Goal: Task Accomplishment & Management: Use online tool/utility

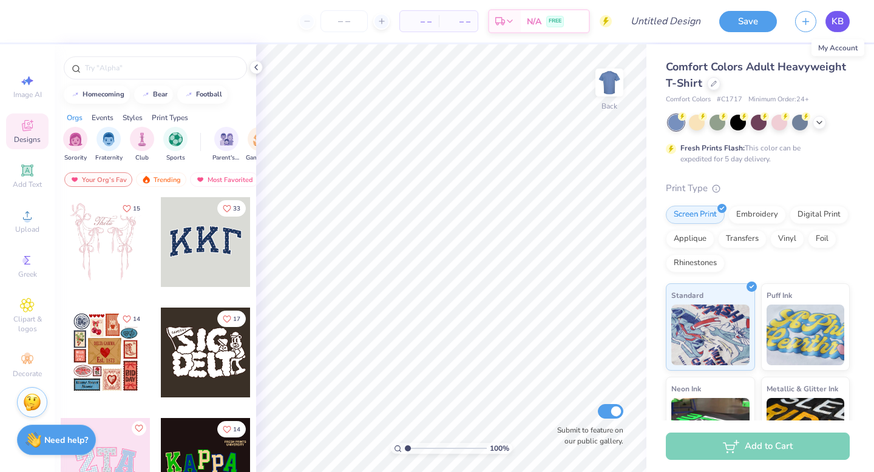
click at [832, 20] on span "KB" at bounding box center [837, 22] width 12 height 14
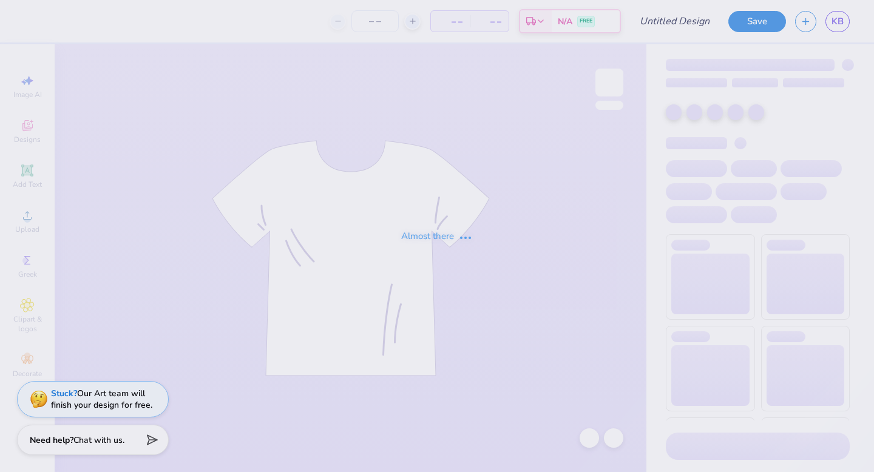
type input "1"
type input "13"
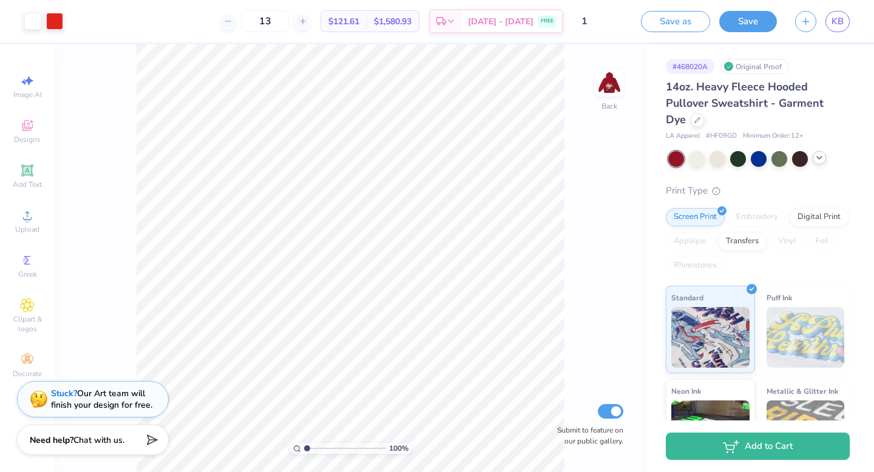
click at [824, 157] on div at bounding box center [818, 157] width 13 height 13
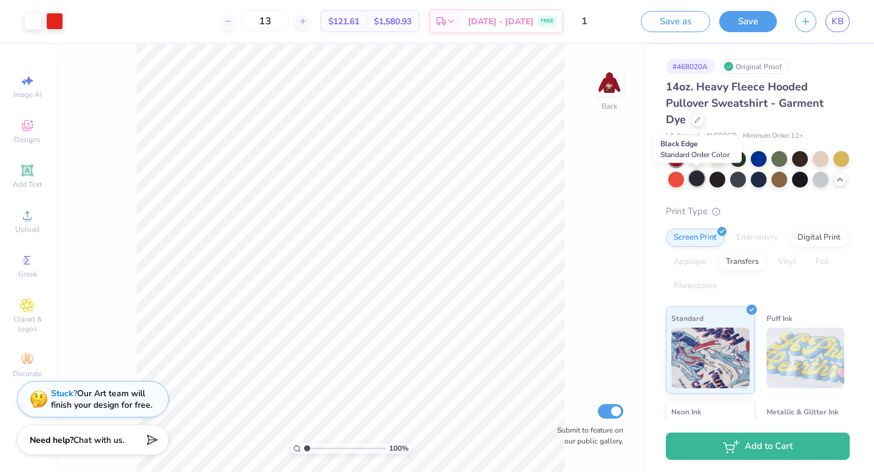
click at [700, 182] on div at bounding box center [697, 179] width 16 height 16
click at [715, 182] on div at bounding box center [717, 179] width 16 height 16
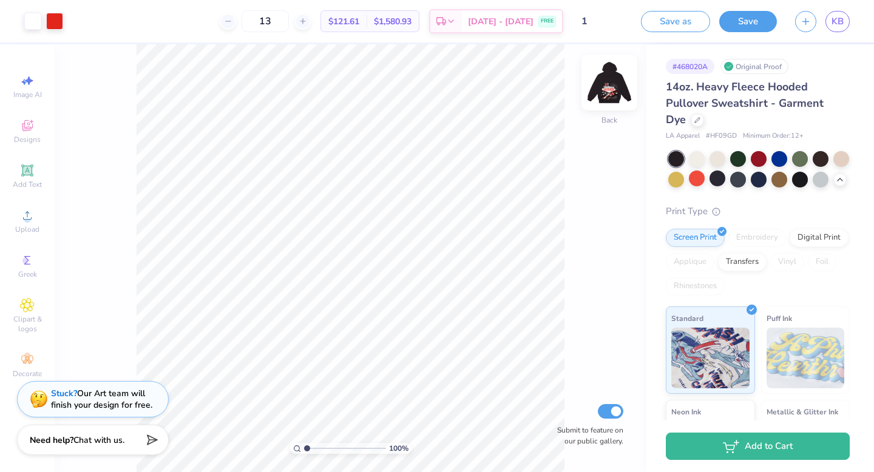
click at [610, 86] on img at bounding box center [609, 82] width 49 height 49
click at [608, 84] on img at bounding box center [609, 82] width 49 height 49
click at [694, 117] on icon at bounding box center [697, 119] width 6 height 6
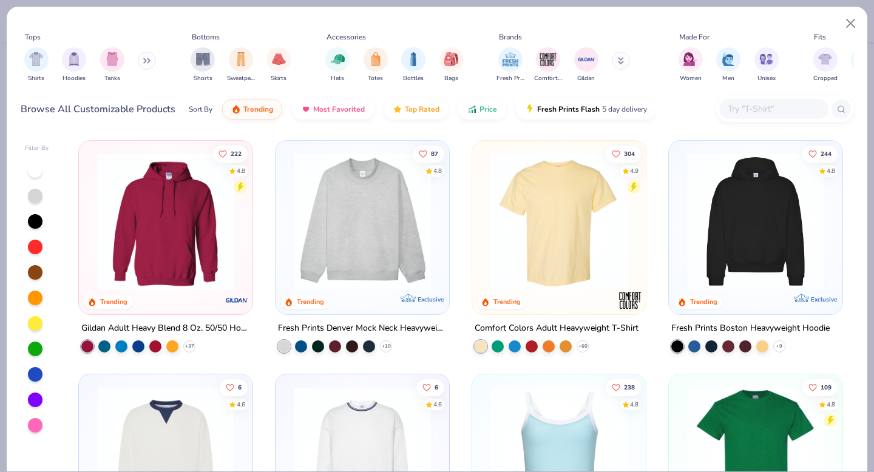
click at [754, 107] on input "text" at bounding box center [772, 109] width 93 height 14
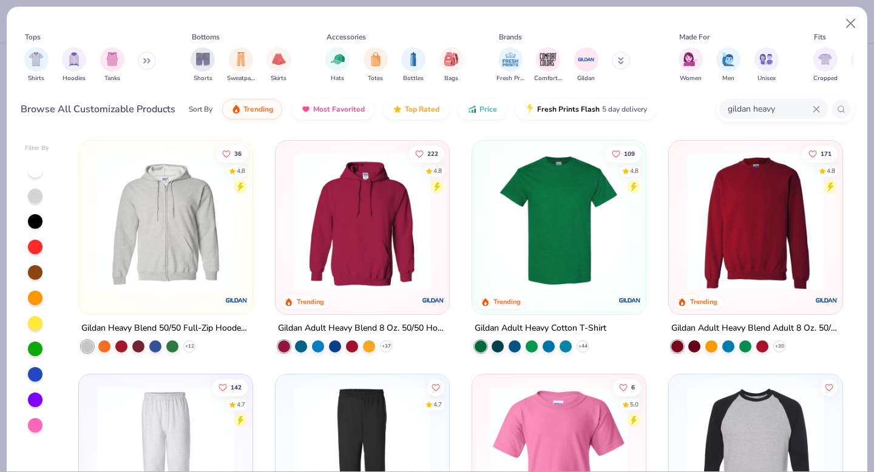
click at [784, 107] on input "gildan heavy" at bounding box center [769, 109] width 86 height 14
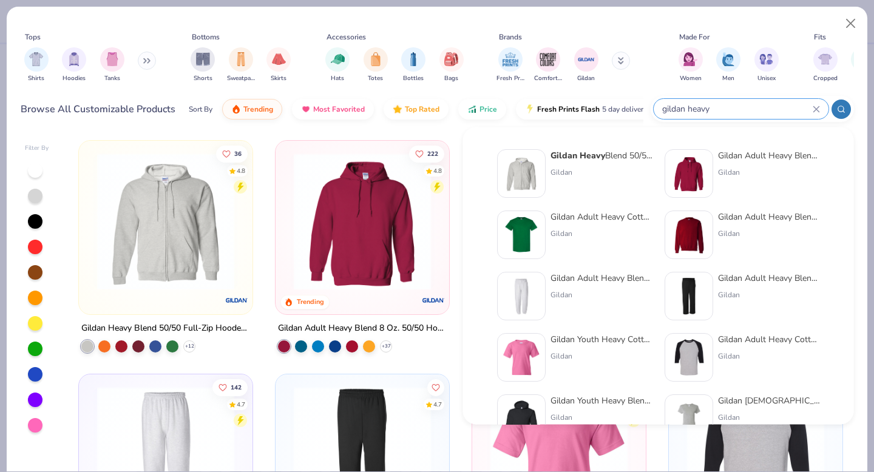
click at [784, 107] on input "gildan heavy" at bounding box center [737, 109] width 152 height 14
click at [815, 110] on icon at bounding box center [815, 109] width 7 height 7
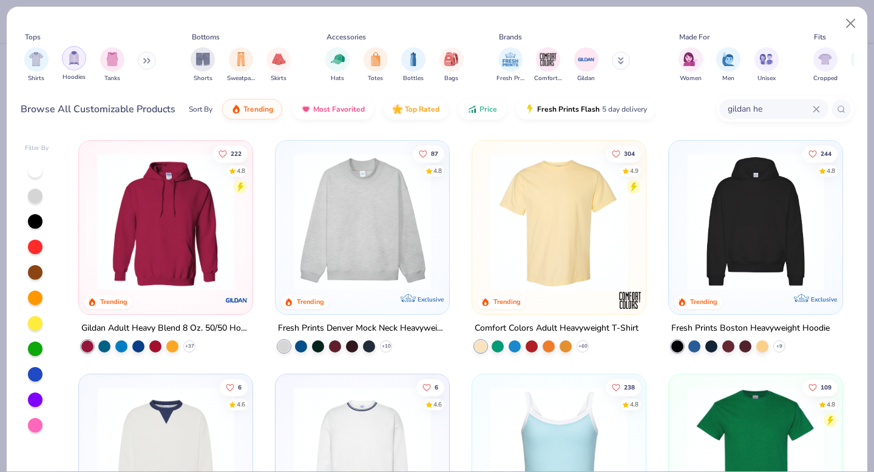
type input "gildan he"
click at [73, 63] on img "filter for Hoodies" at bounding box center [73, 58] width 13 height 14
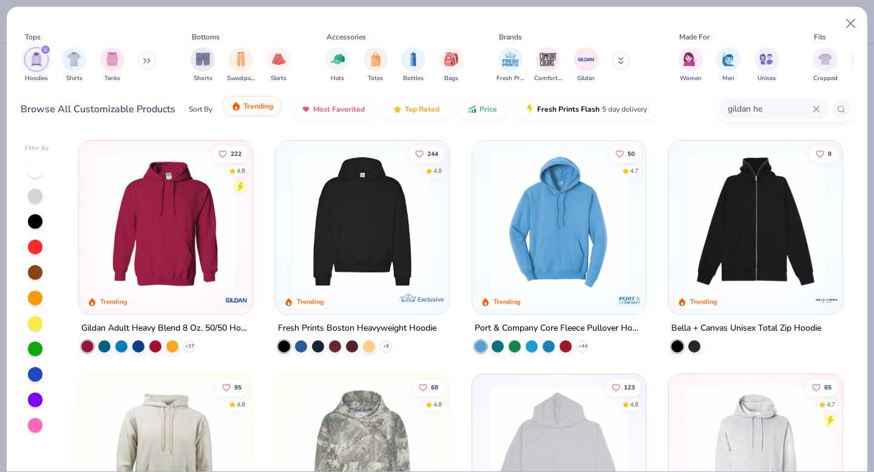
click at [251, 112] on button "Trending" at bounding box center [252, 106] width 60 height 21
click at [356, 260] on img at bounding box center [362, 221] width 149 height 137
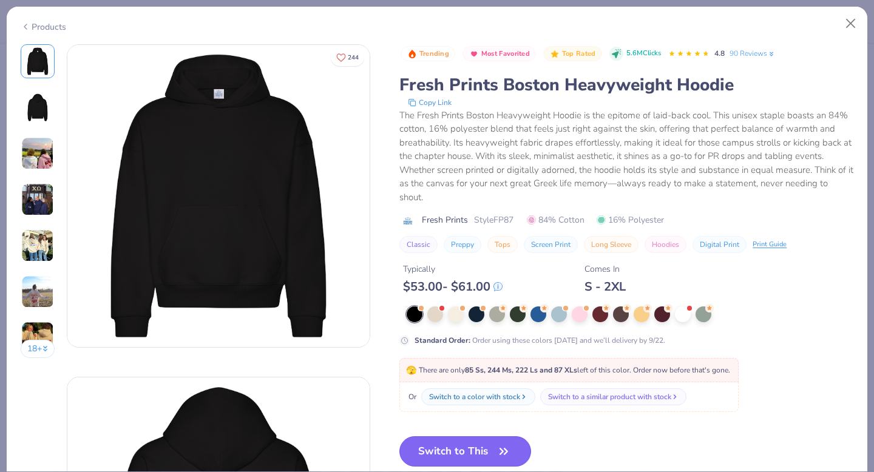
click at [466, 451] on button "Switch to This" at bounding box center [465, 451] width 132 height 30
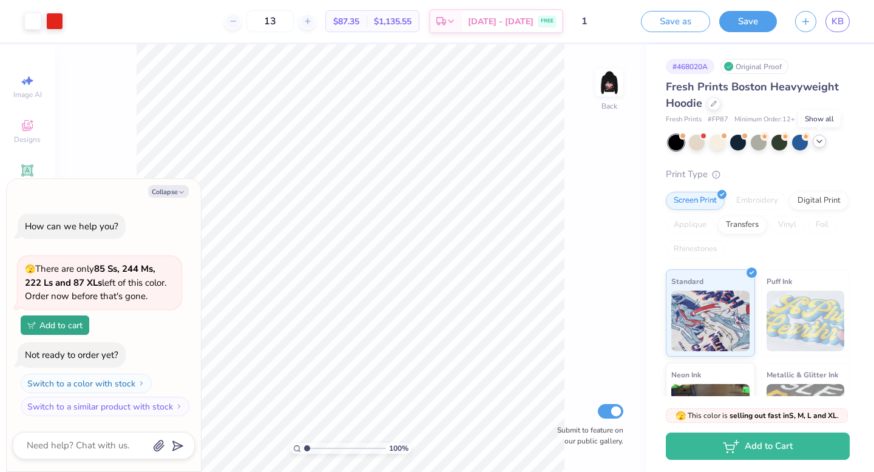
click at [819, 141] on polyline at bounding box center [819, 141] width 5 height 2
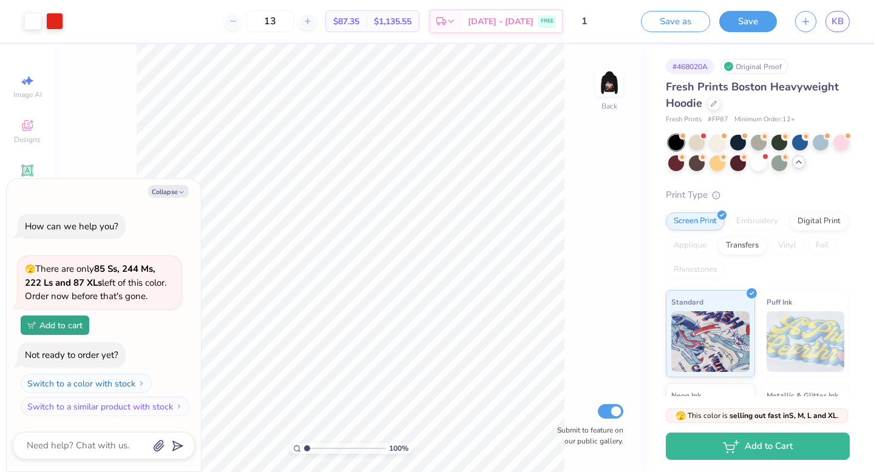
click at [566, 181] on div "100 % Back Submit to feature on our public gallery." at bounding box center [351, 258] width 592 height 428
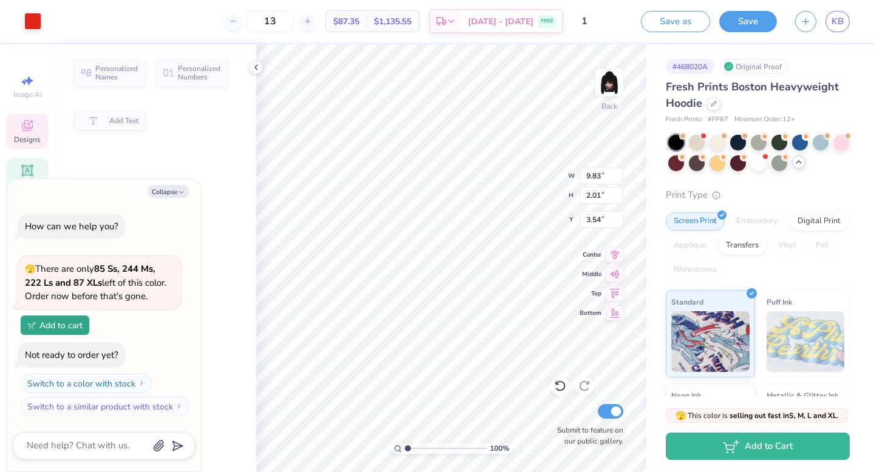
type textarea "x"
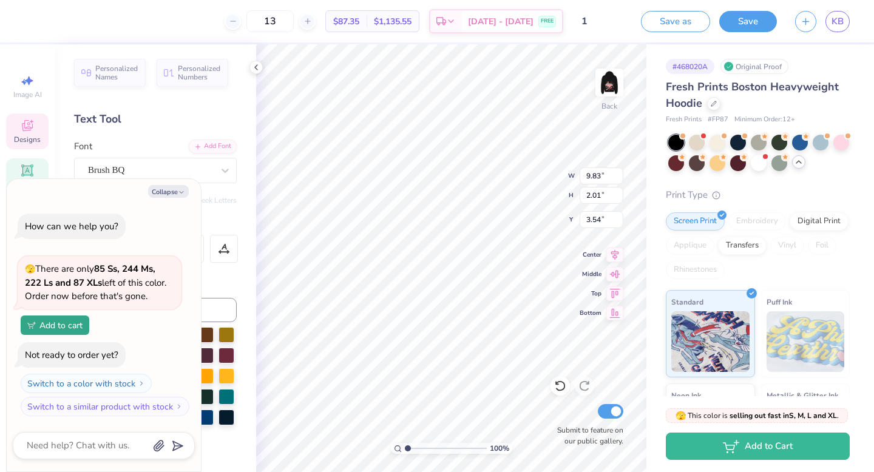
type textarea "rack club"
type textarea "x"
type textarea "Track lub"
type textarea "x"
type textarea "Track Club"
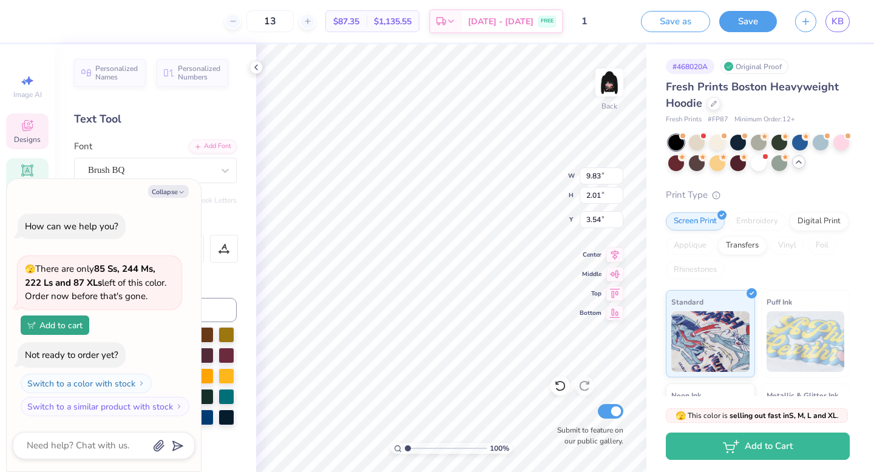
scroll to position [0, 1]
type textarea "x"
type input "3.84"
click at [619, 255] on icon at bounding box center [614, 253] width 17 height 15
click at [617, 254] on icon at bounding box center [614, 253] width 17 height 15
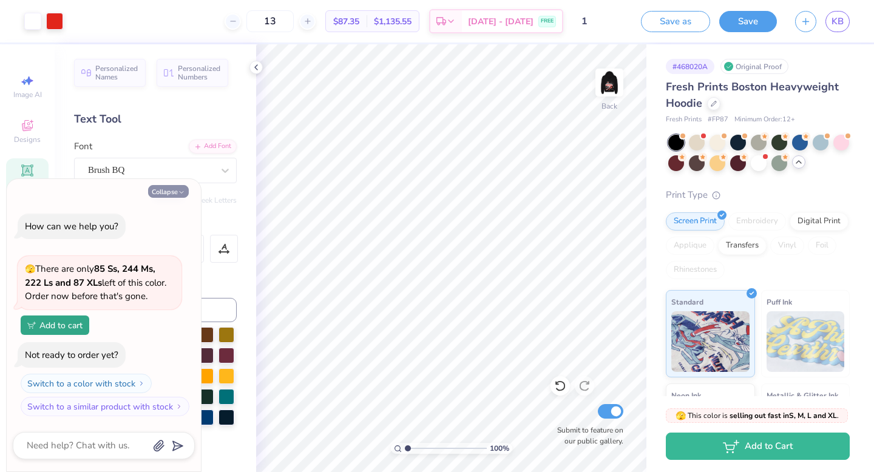
click at [173, 192] on button "Collapse" at bounding box center [168, 191] width 41 height 13
type textarea "x"
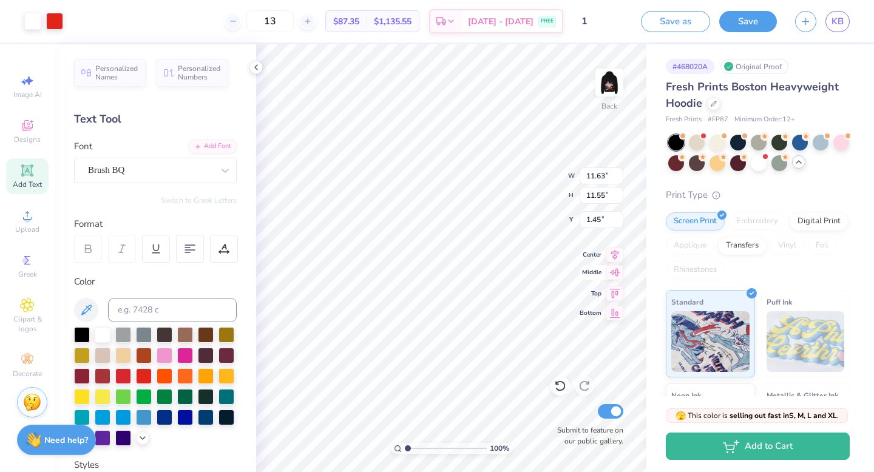
click at [618, 271] on icon at bounding box center [614, 272] width 17 height 15
click at [615, 313] on icon at bounding box center [615, 311] width 10 height 9
type input "1.45"
click at [608, 79] on img at bounding box center [609, 82] width 49 height 49
click at [568, 406] on div "100 % Front Submit to feature on our public gallery." at bounding box center [451, 258] width 390 height 428
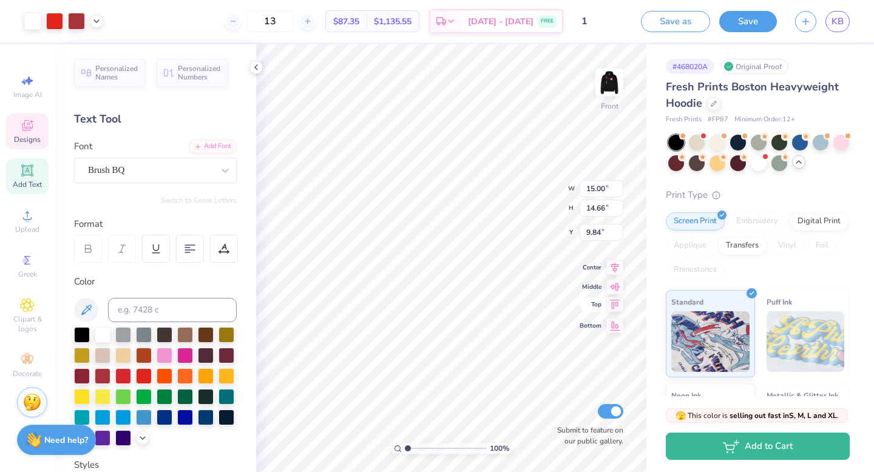
click at [615, 301] on icon at bounding box center [614, 304] width 17 height 15
type input "5.00"
click at [616, 257] on icon at bounding box center [614, 253] width 17 height 15
click at [312, 21] on icon at bounding box center [307, 21] width 8 height 8
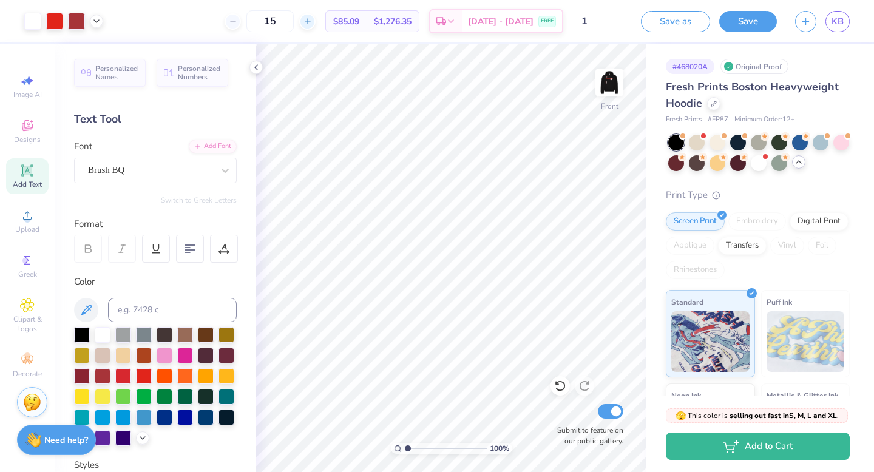
click at [312, 21] on icon at bounding box center [307, 21] width 8 height 8
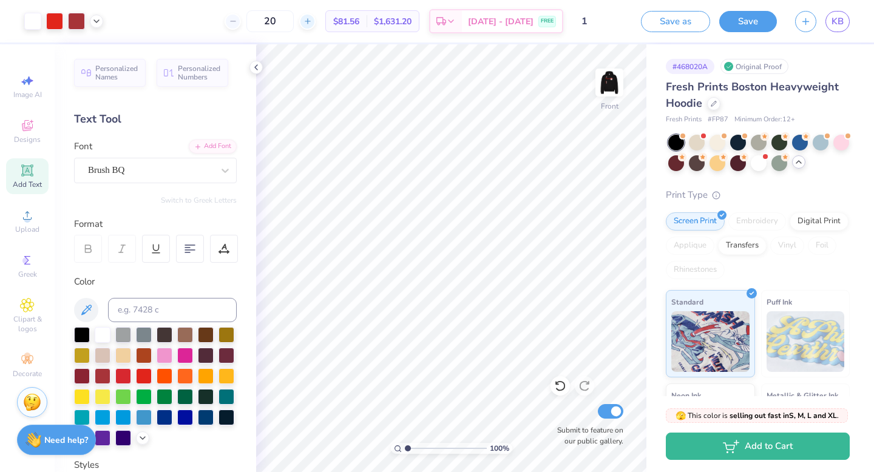
click at [312, 21] on icon at bounding box center [307, 21] width 8 height 8
click at [351, 21] on icon at bounding box center [355, 21] width 8 height 8
click at [312, 21] on icon at bounding box center [307, 21] width 8 height 8
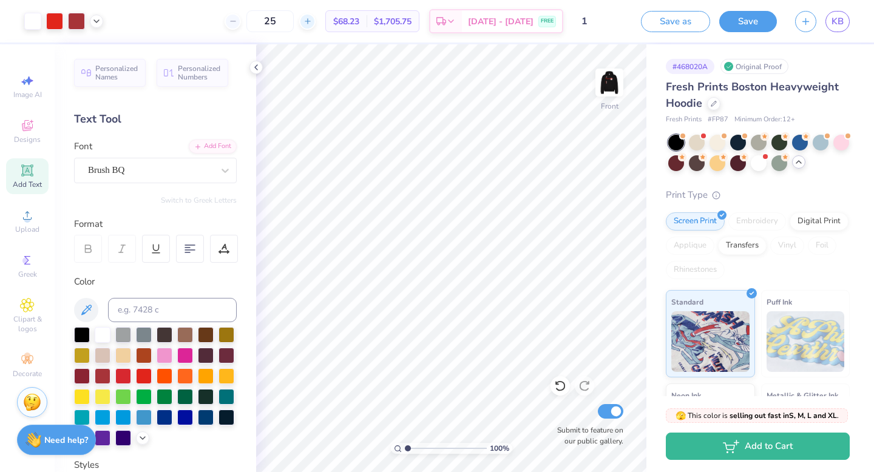
click at [312, 21] on icon at bounding box center [307, 21] width 8 height 8
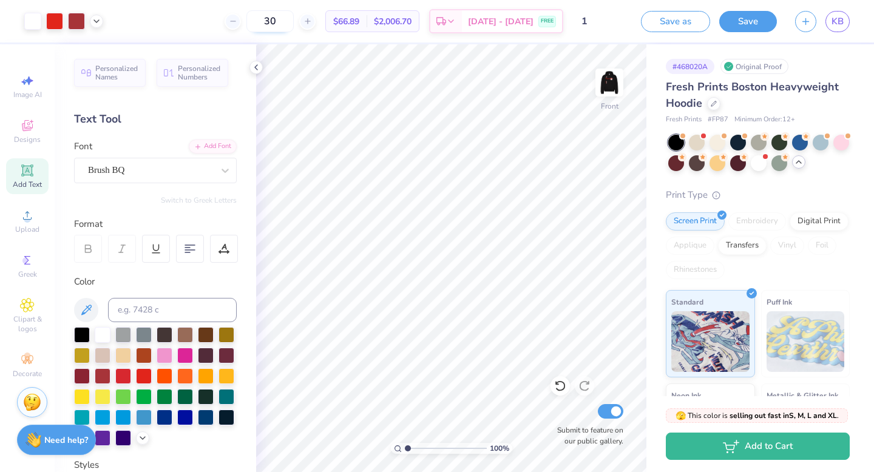
click at [294, 22] on input "30" at bounding box center [269, 21] width 47 height 22
type input "3"
click at [294, 19] on input "50" at bounding box center [269, 21] width 47 height 22
type input "5"
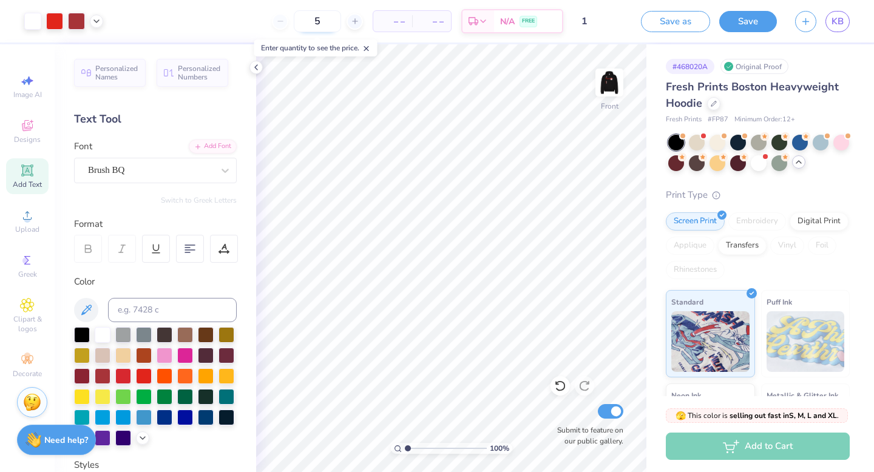
type input "50"
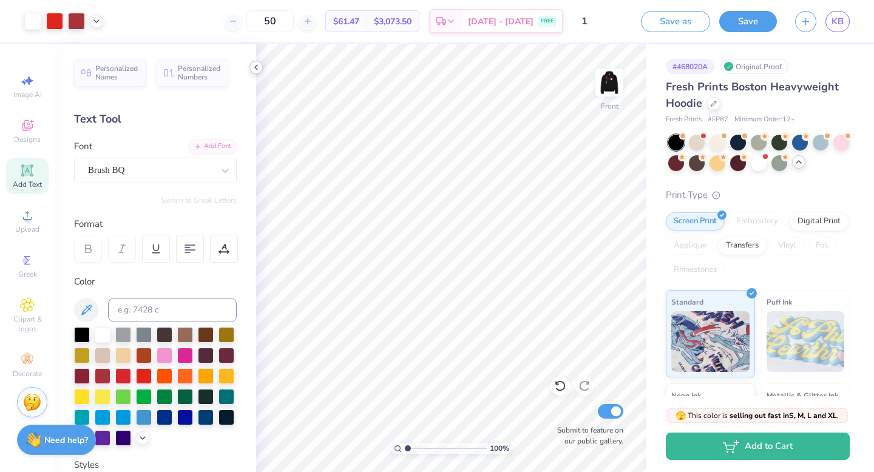
click at [255, 71] on icon at bounding box center [256, 67] width 10 height 10
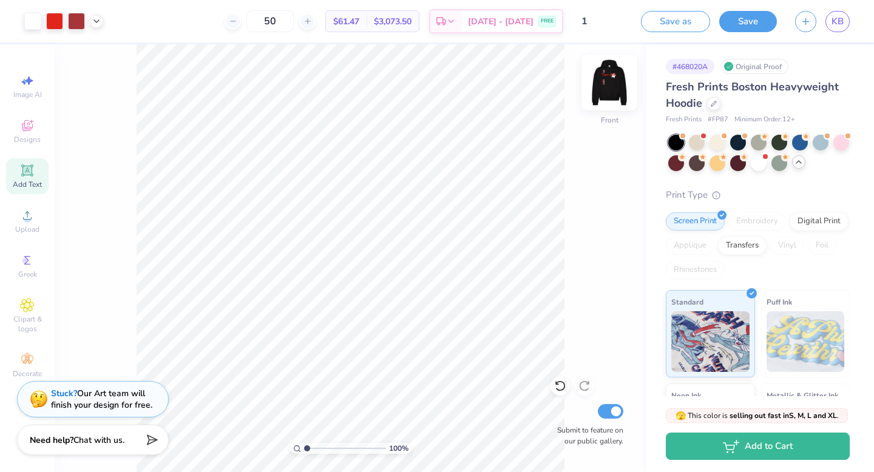
click at [615, 83] on img at bounding box center [609, 82] width 49 height 49
click at [609, 81] on img at bounding box center [609, 82] width 49 height 49
click at [712, 104] on icon at bounding box center [713, 102] width 5 height 5
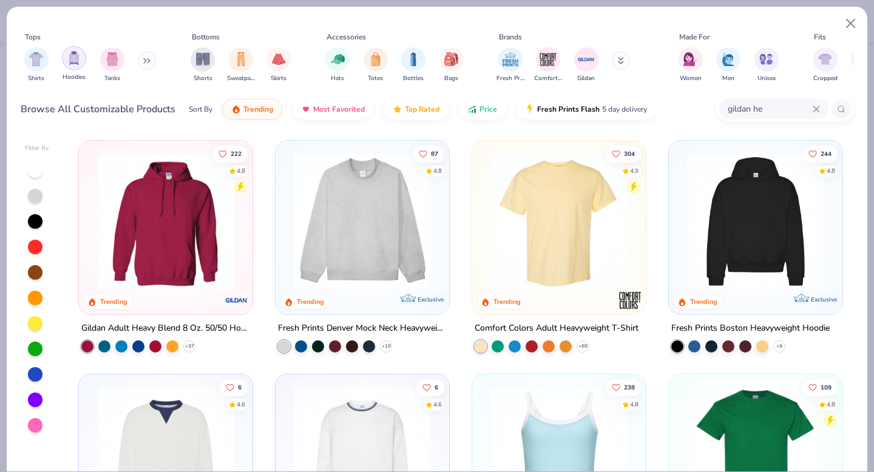
click at [77, 60] on img "filter for Hoodies" at bounding box center [73, 58] width 13 height 14
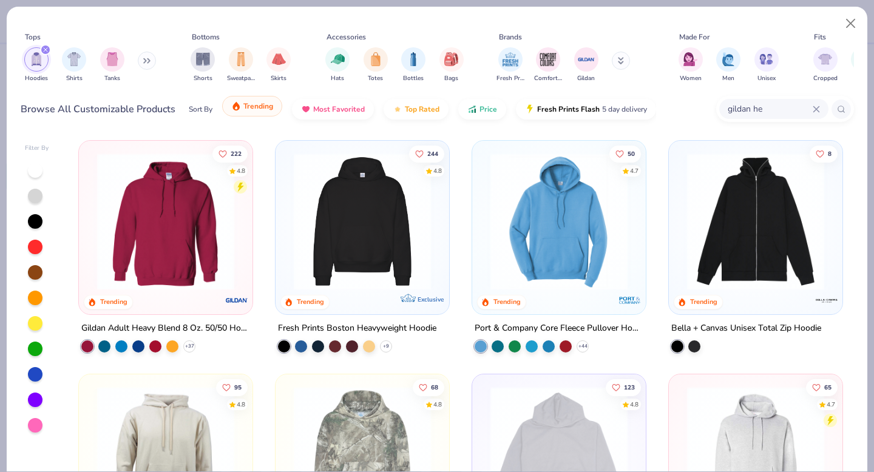
click at [248, 110] on span "Trending" at bounding box center [258, 106] width 30 height 10
click at [208, 269] on img at bounding box center [165, 221] width 149 height 137
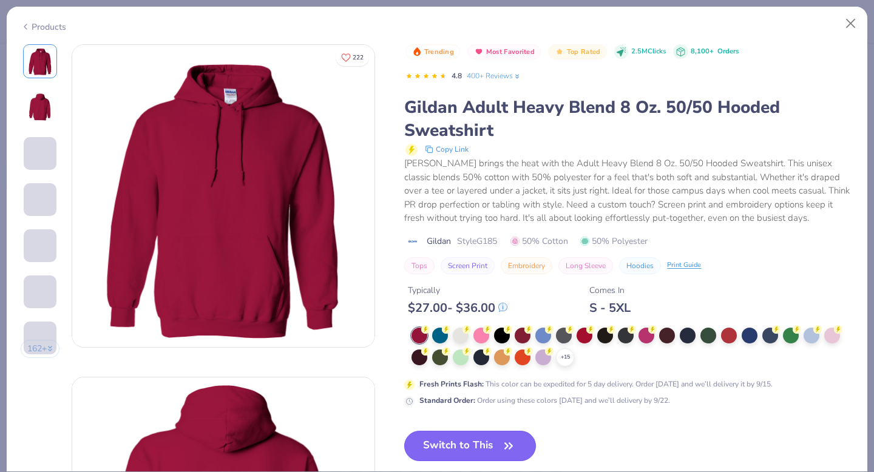
click at [495, 444] on button "Switch to This" at bounding box center [470, 446] width 132 height 30
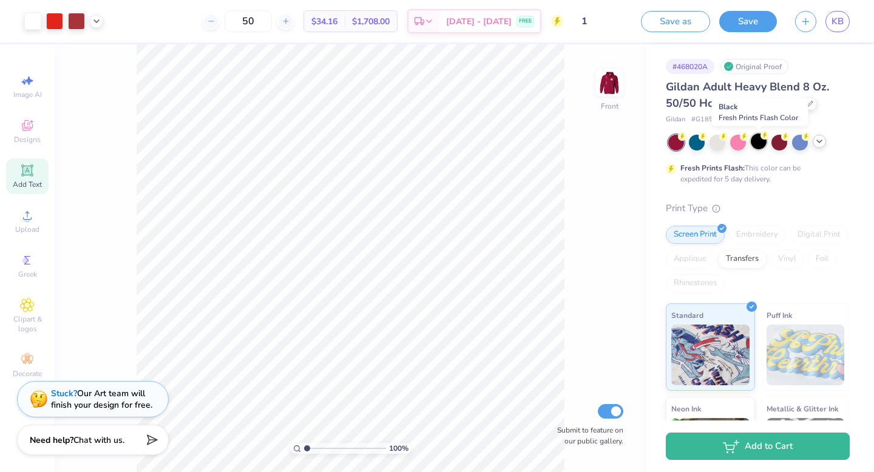
click at [759, 146] on div at bounding box center [759, 141] width 16 height 16
click at [821, 143] on icon at bounding box center [819, 142] width 10 height 10
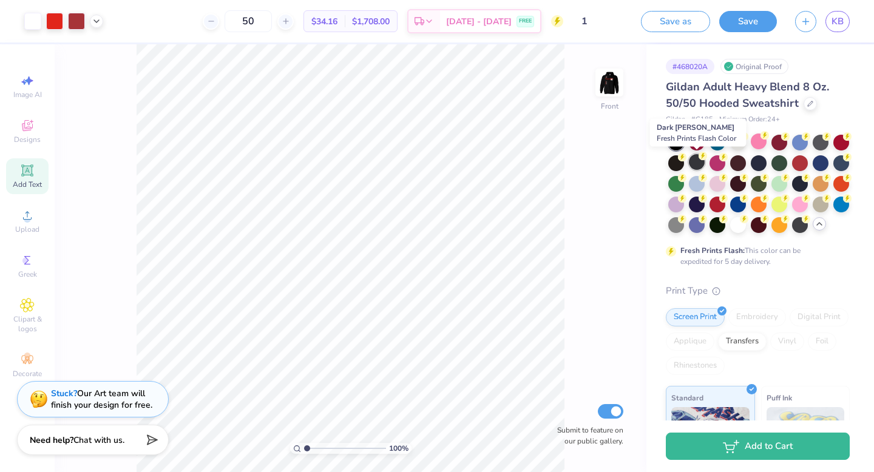
click at [694, 165] on div at bounding box center [697, 162] width 16 height 16
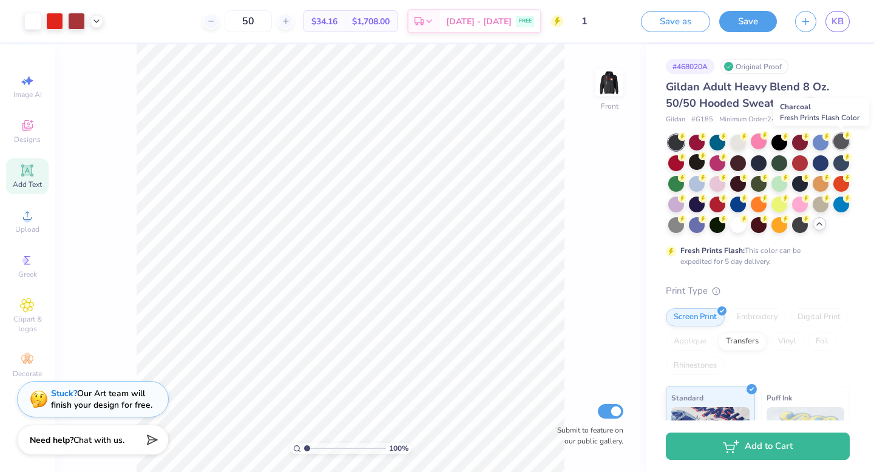
click at [843, 144] on div at bounding box center [841, 141] width 16 height 16
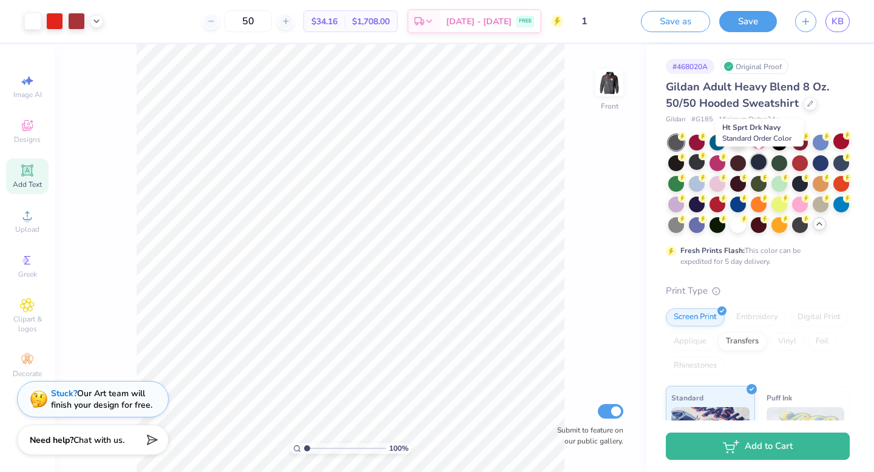
click at [757, 162] on div at bounding box center [759, 162] width 16 height 16
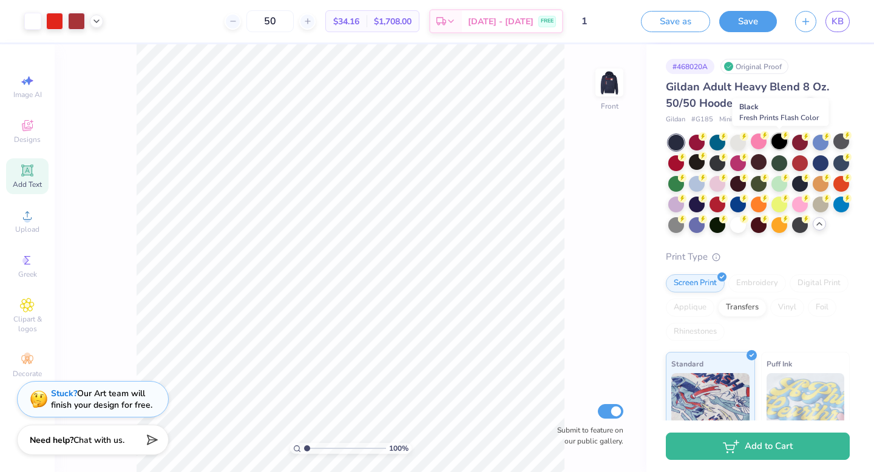
click at [780, 147] on div at bounding box center [779, 141] width 16 height 16
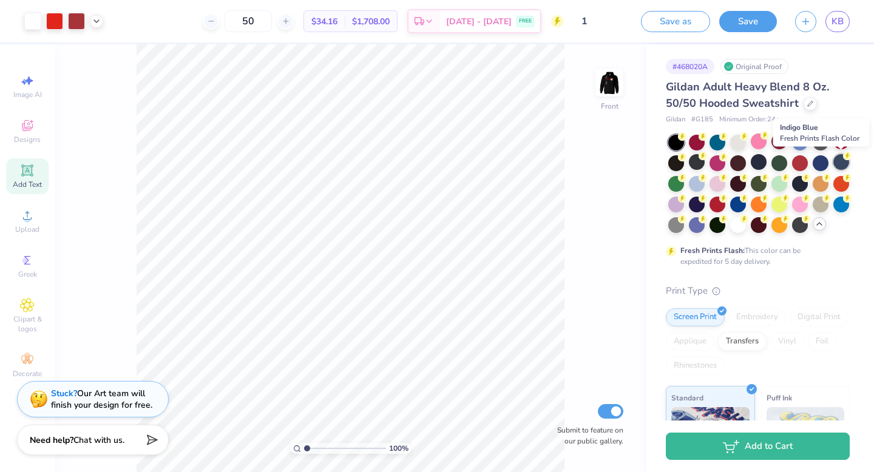
click at [840, 168] on div at bounding box center [841, 162] width 16 height 16
click at [823, 164] on div at bounding box center [820, 162] width 16 height 16
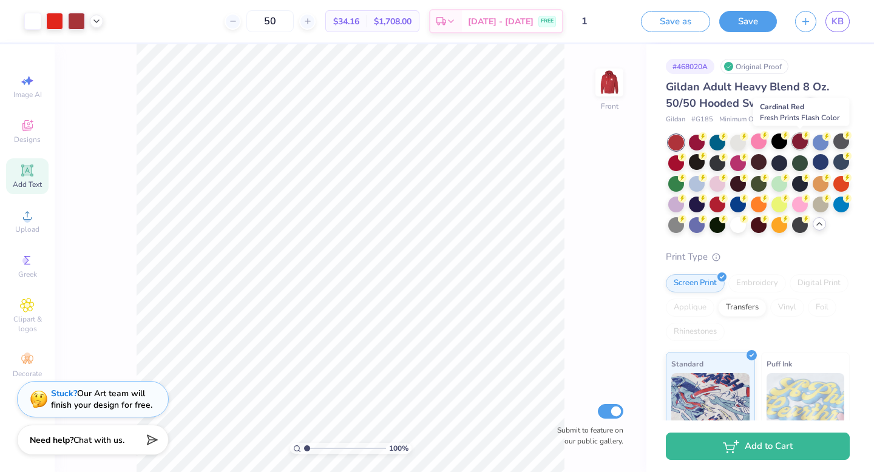
click at [798, 144] on div at bounding box center [800, 141] width 16 height 16
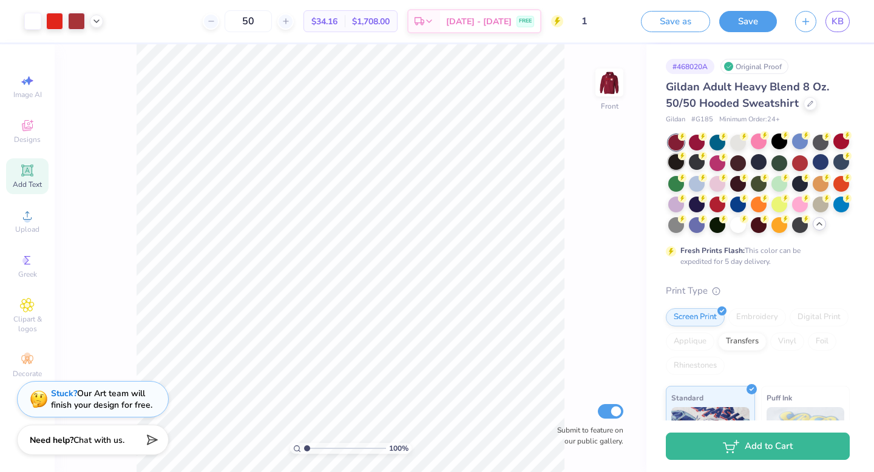
click at [676, 163] on div at bounding box center [676, 162] width 16 height 16
click at [783, 141] on div at bounding box center [779, 141] width 16 height 16
click at [613, 262] on icon at bounding box center [614, 265] width 17 height 15
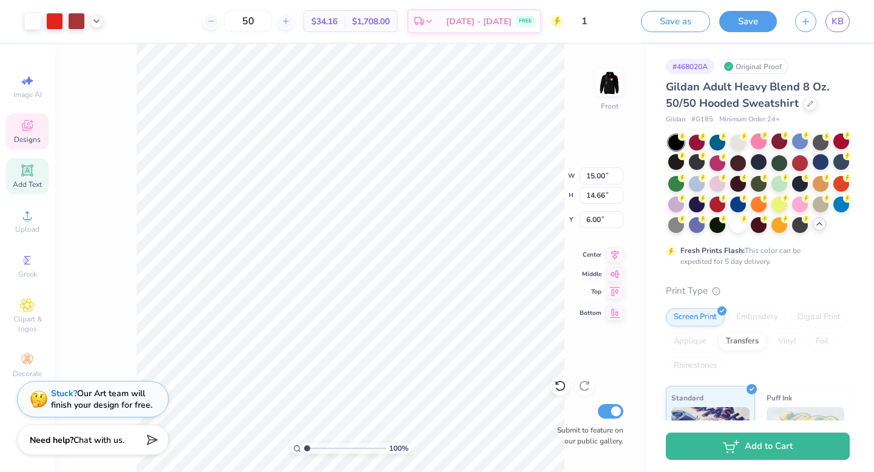
click at [617, 292] on icon at bounding box center [615, 291] width 10 height 9
click at [615, 274] on icon at bounding box center [614, 272] width 17 height 15
click at [616, 298] on icon at bounding box center [614, 292] width 17 height 15
type input "6.00"
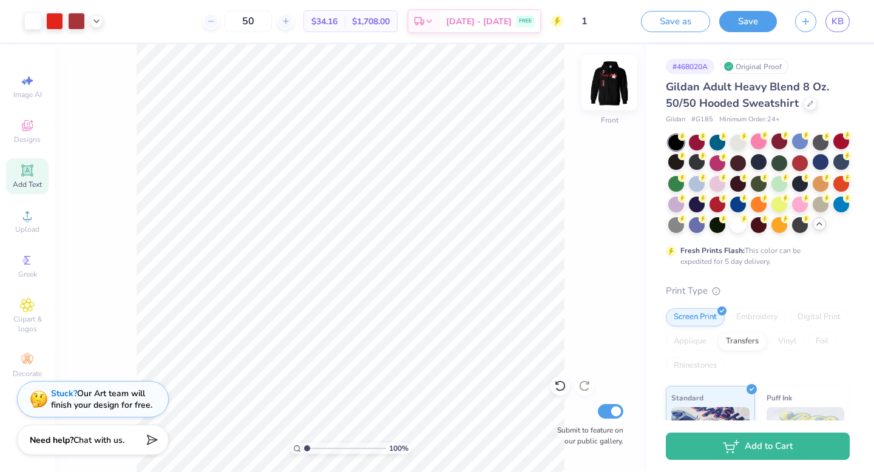
click at [614, 79] on img at bounding box center [609, 82] width 49 height 49
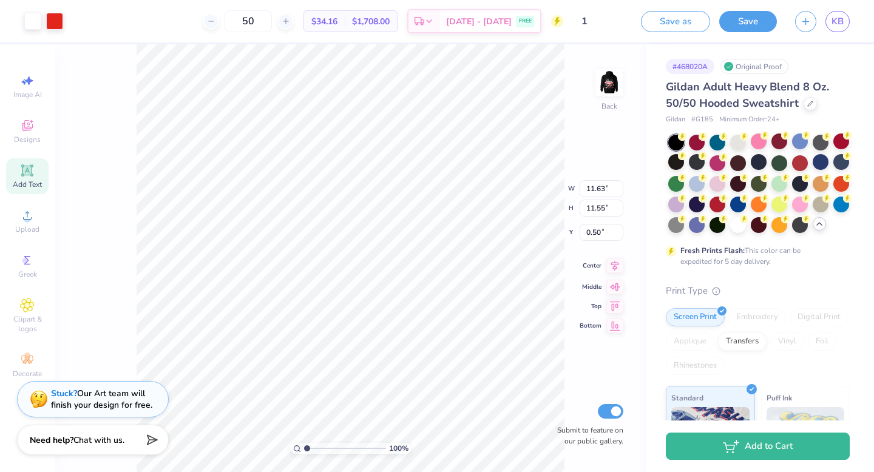
click at [612, 269] on icon at bounding box center [614, 265] width 17 height 15
click at [615, 274] on icon at bounding box center [614, 272] width 17 height 15
click at [617, 290] on icon at bounding box center [615, 291] width 10 height 9
click at [619, 276] on icon at bounding box center [614, 272] width 17 height 15
type input "1.47"
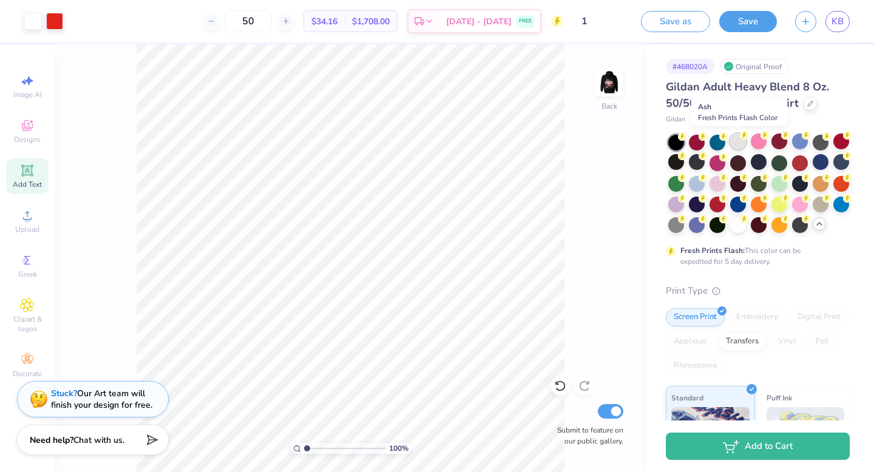
click at [741, 147] on div at bounding box center [738, 141] width 16 height 16
click at [615, 83] on img at bounding box center [609, 82] width 49 height 49
click at [757, 143] on div at bounding box center [759, 141] width 16 height 16
click at [742, 26] on button "Save" at bounding box center [748, 19] width 58 height 21
